Goal: Task Accomplishment & Management: Use online tool/utility

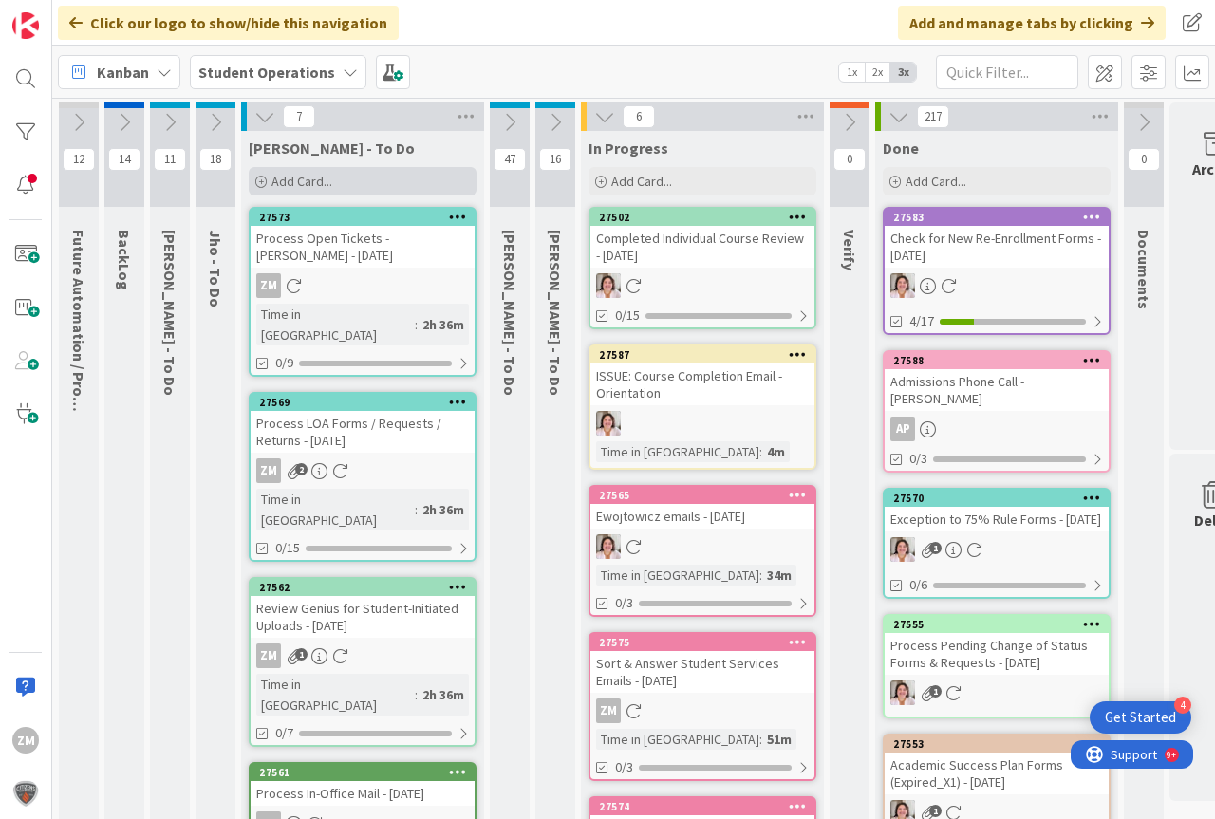
click at [289, 185] on span "Add Card..." at bounding box center [301, 181] width 61 height 17
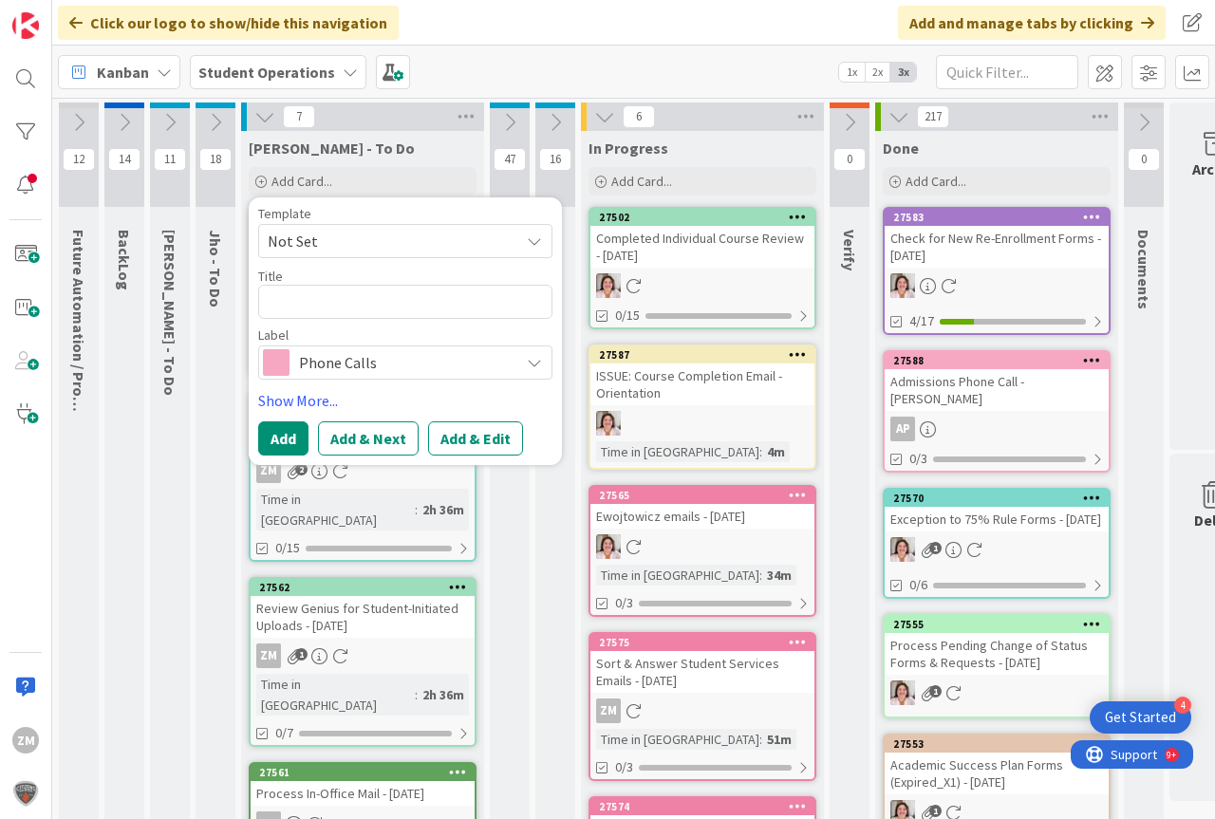
click at [535, 244] on icon at bounding box center [534, 240] width 15 height 15
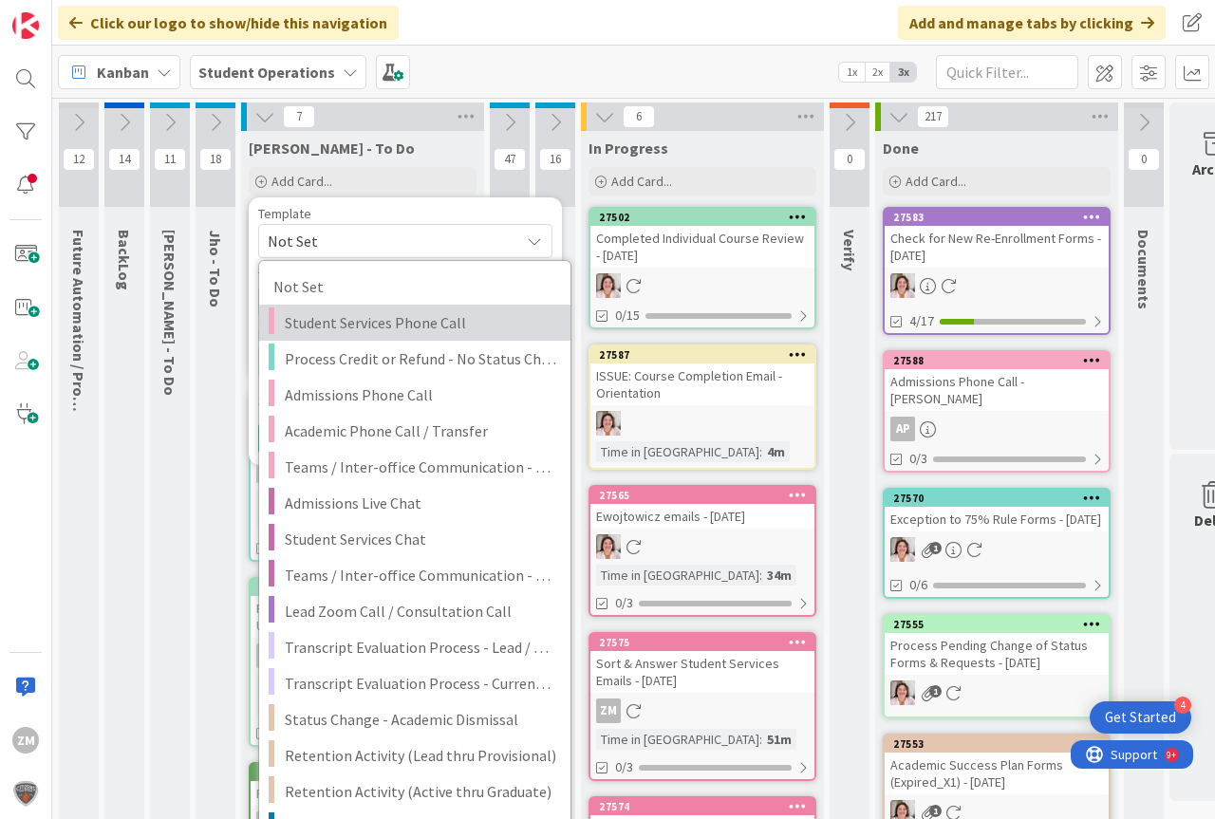
click at [437, 325] on span "Student Services Phone Call" at bounding box center [420, 322] width 271 height 25
type textarea "x"
type textarea "Student Services Phone Call"
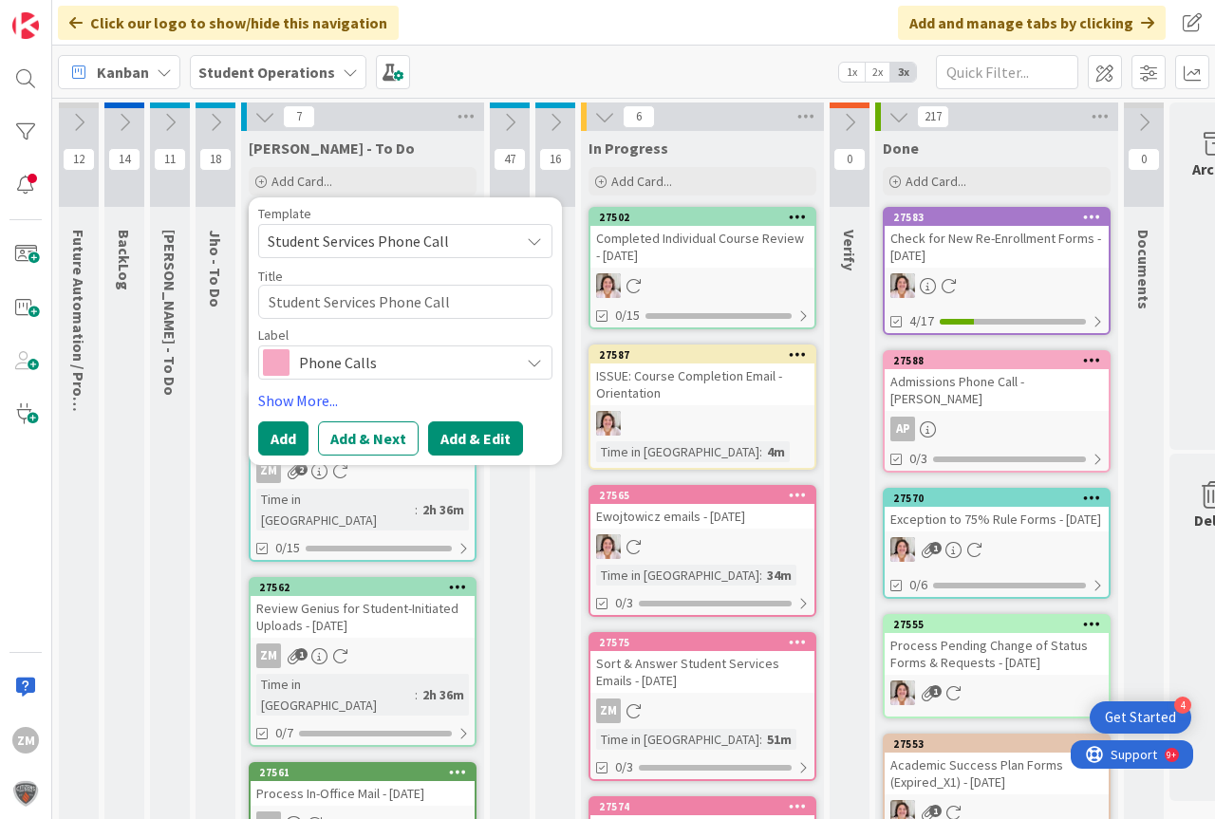
click at [470, 434] on button "Add & Edit" at bounding box center [475, 438] width 95 height 34
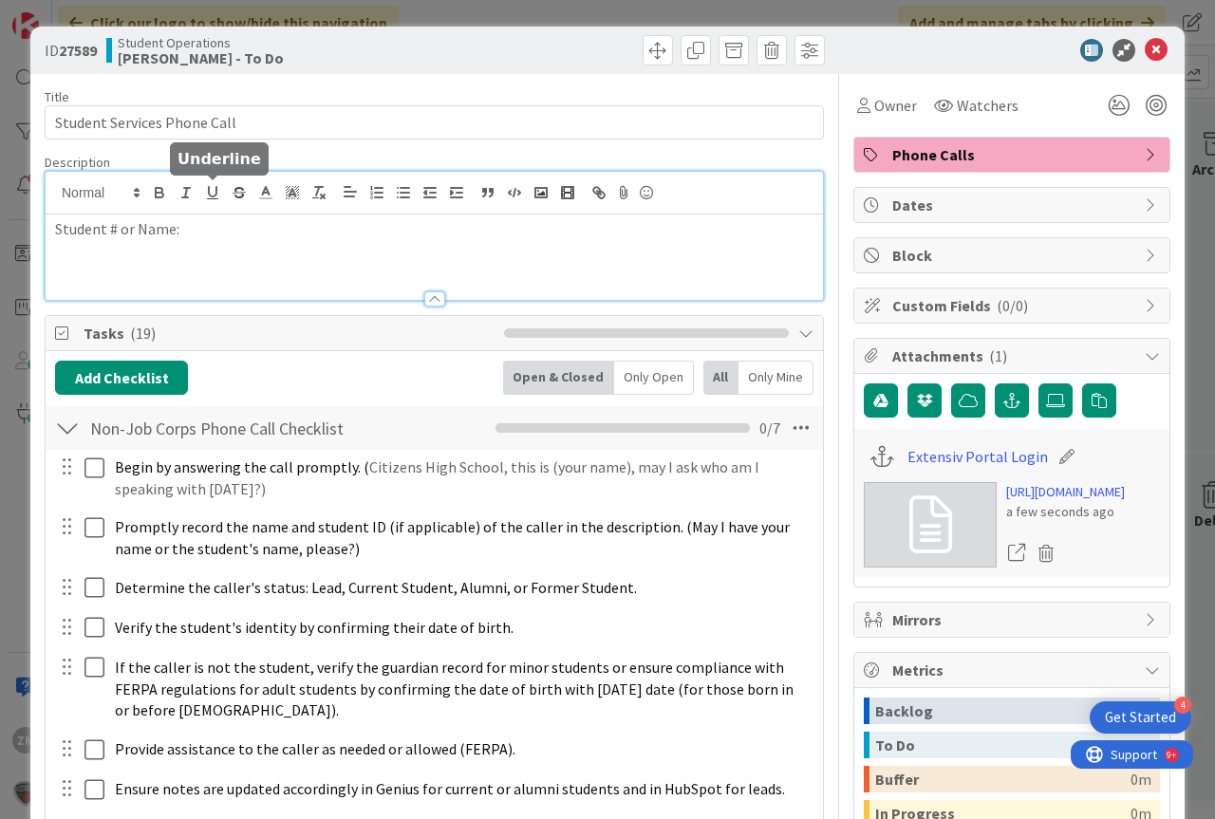
click at [215, 201] on div "Student # or Name:" at bounding box center [434, 236] width 777 height 128
click at [1144, 50] on icon at bounding box center [1155, 50] width 23 height 23
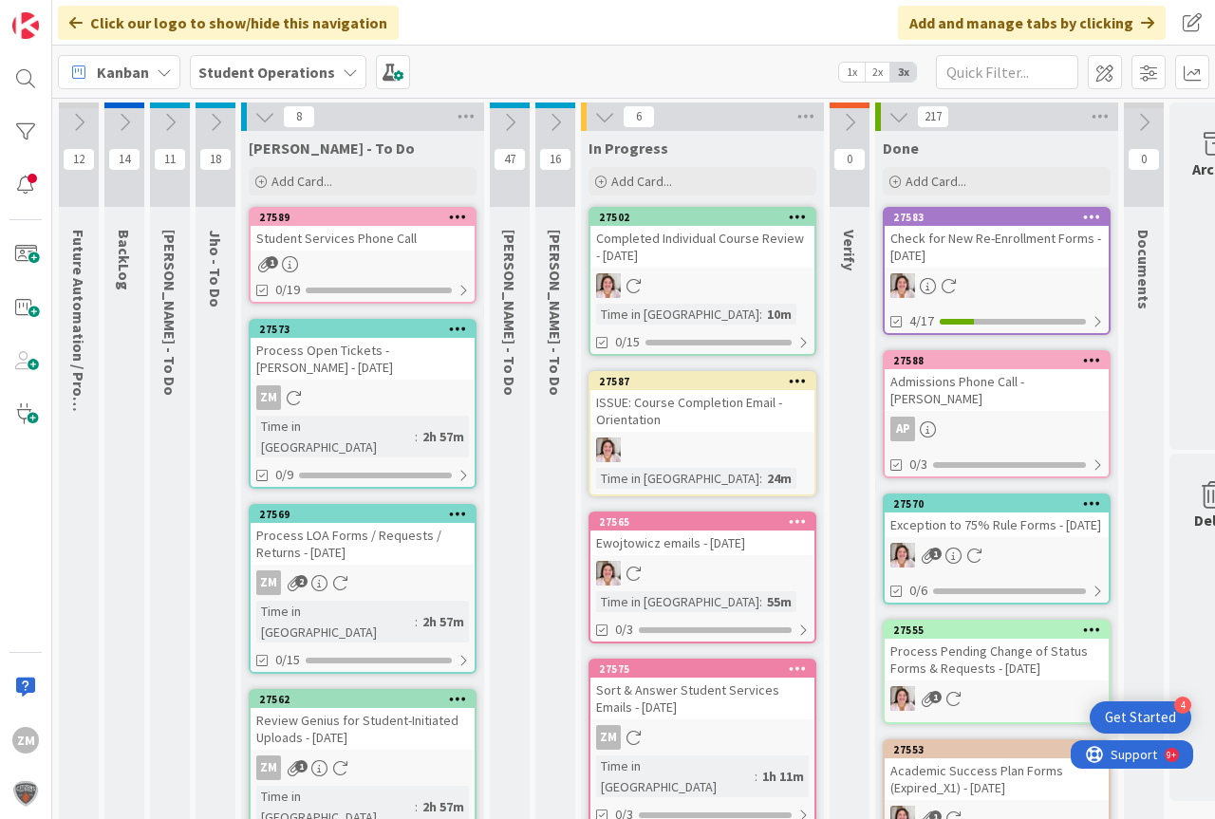
click at [462, 217] on icon at bounding box center [458, 216] width 18 height 13
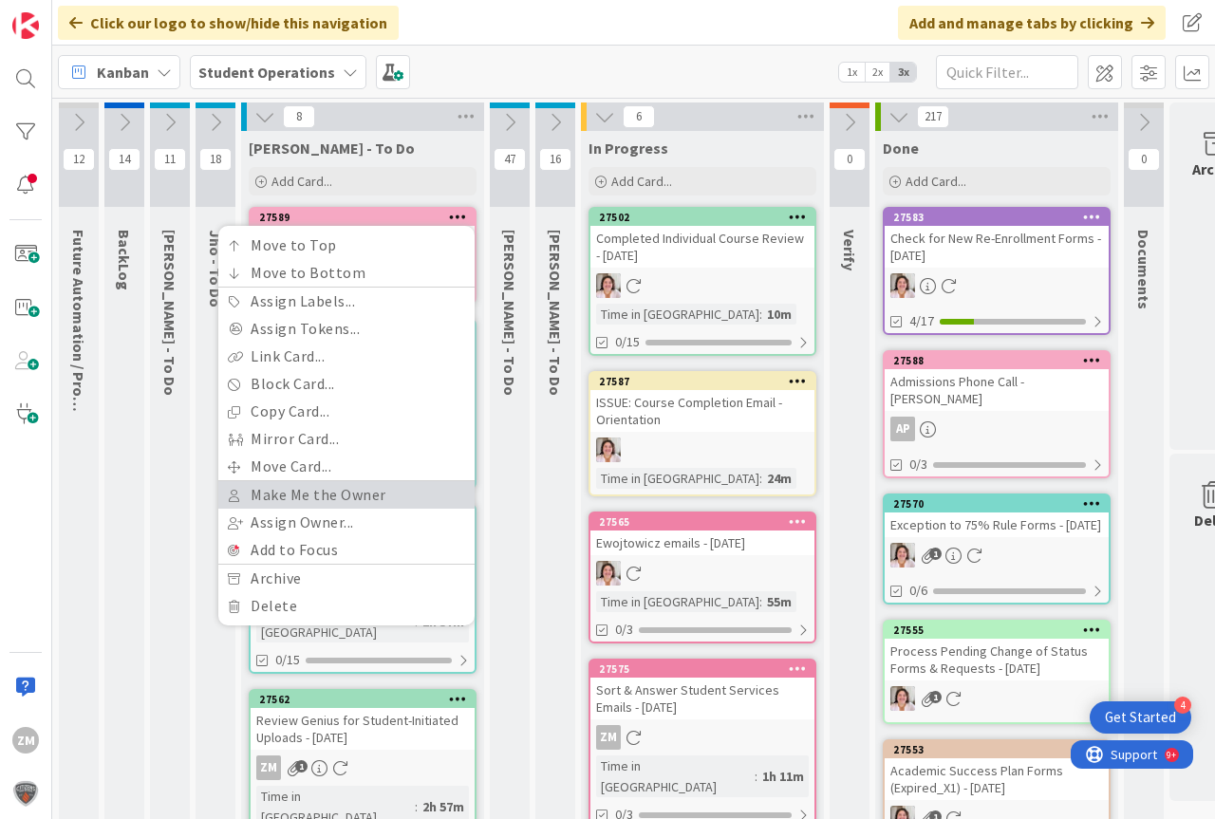
click at [323, 500] on link "Make Me the Owner" at bounding box center [346, 495] width 256 height 28
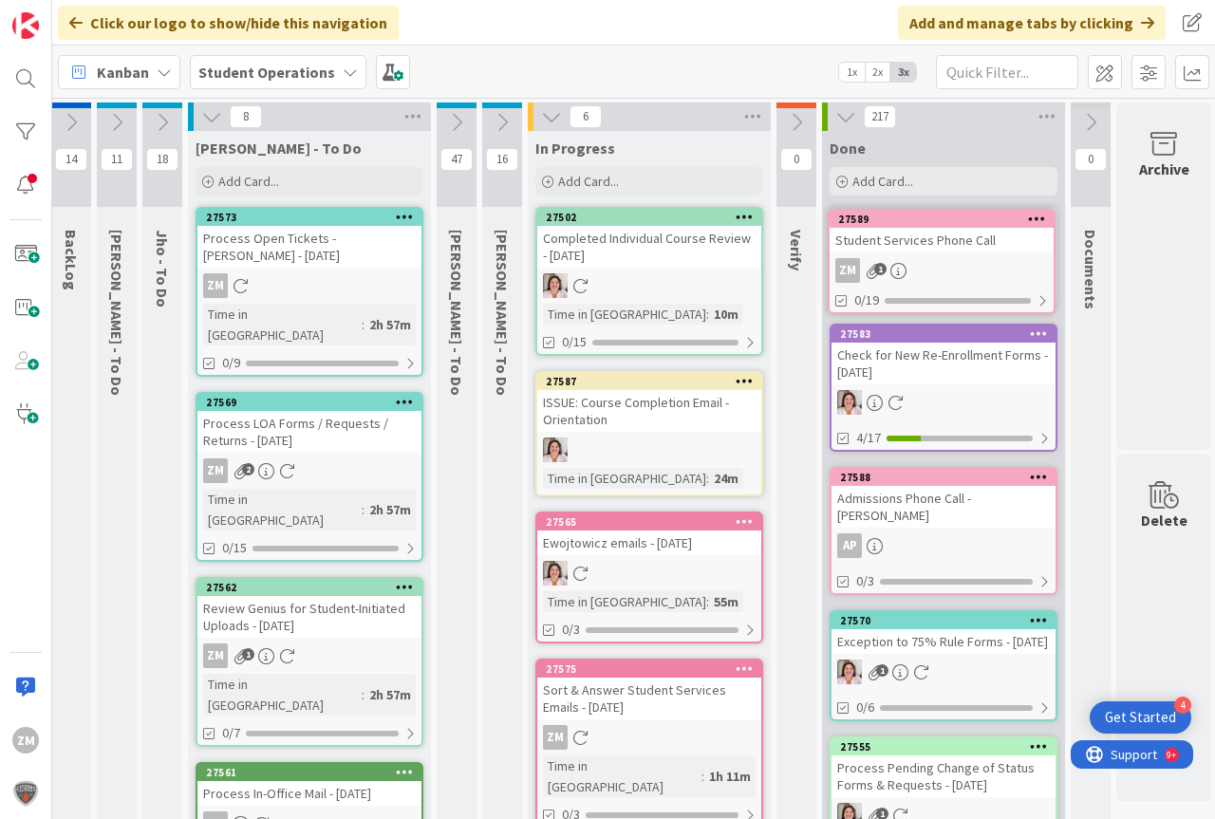
scroll to position [0, 70]
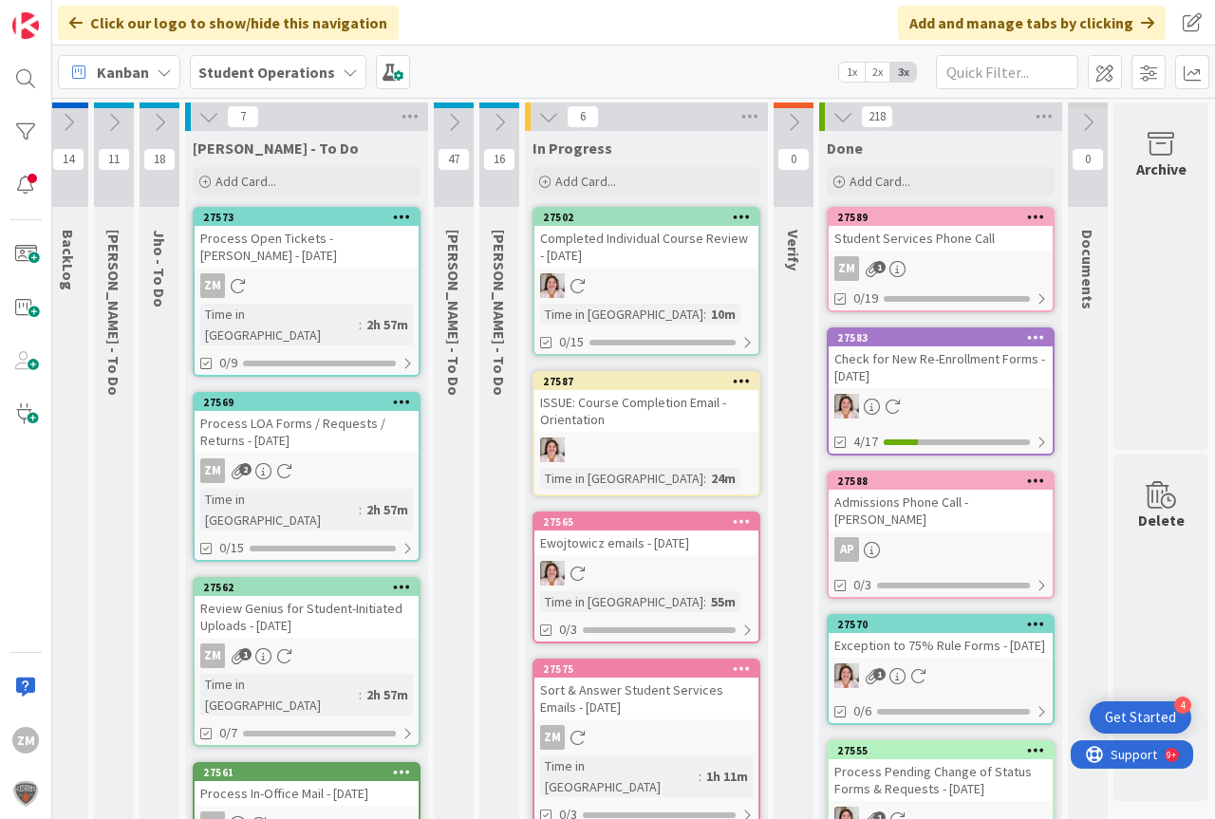
click at [939, 262] on div "ZM 1" at bounding box center [940, 268] width 224 height 25
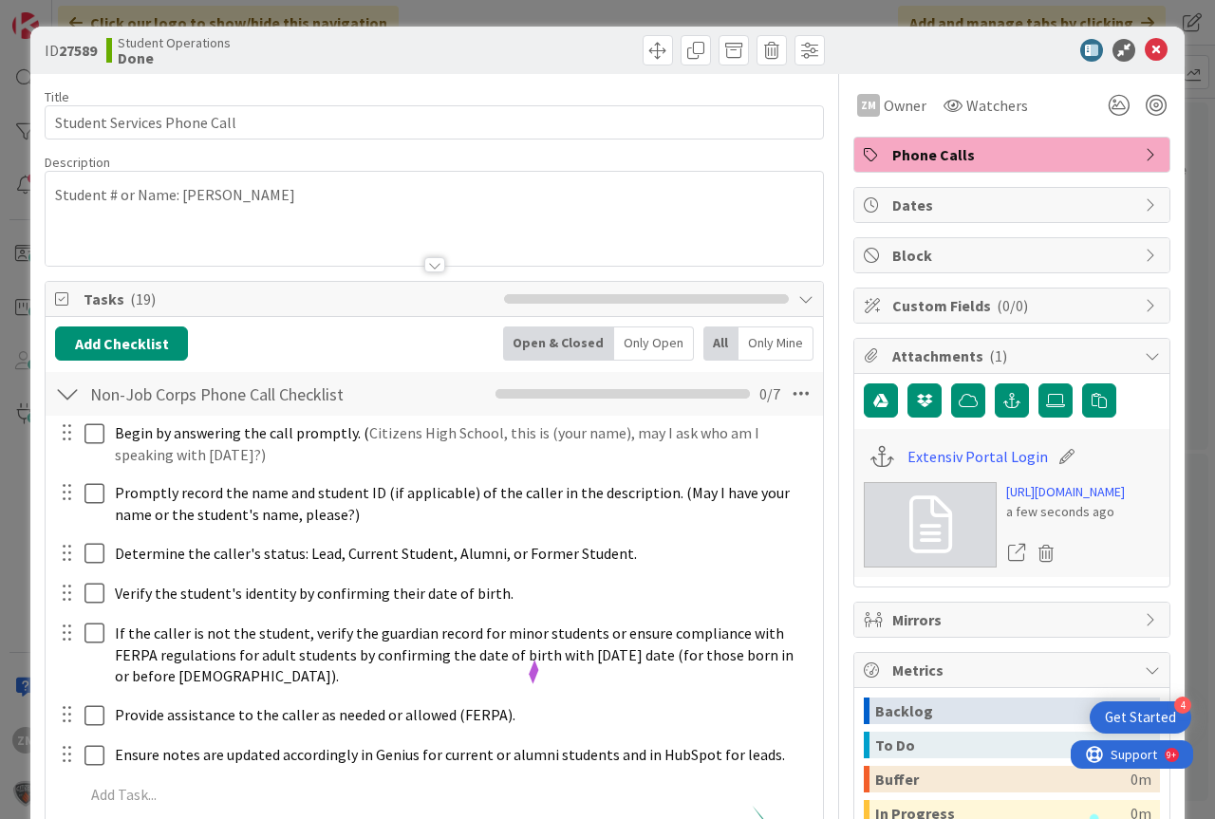
click at [331, 204] on div "Student # or Name: [PERSON_NAME]" at bounding box center [434, 219] width 777 height 94
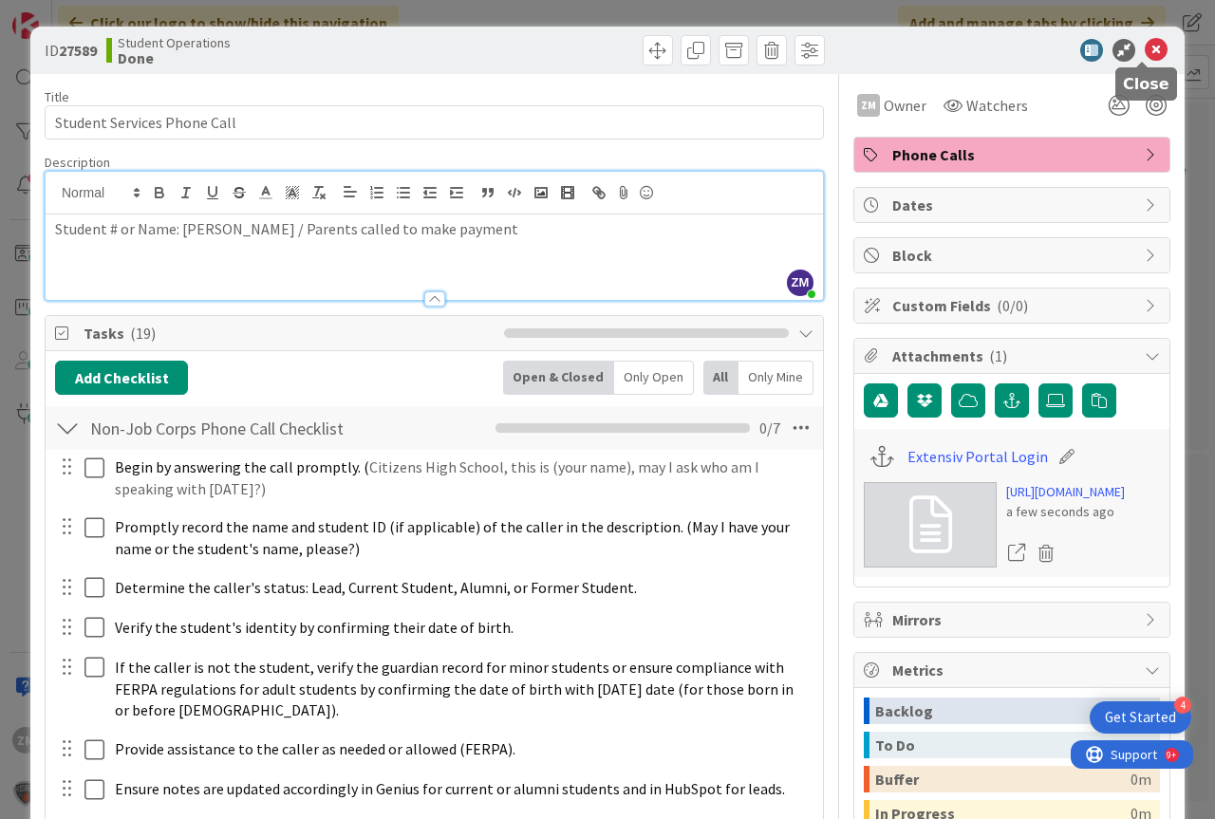
click at [1146, 48] on icon at bounding box center [1155, 50] width 23 height 23
